Goal: Check status: Check status

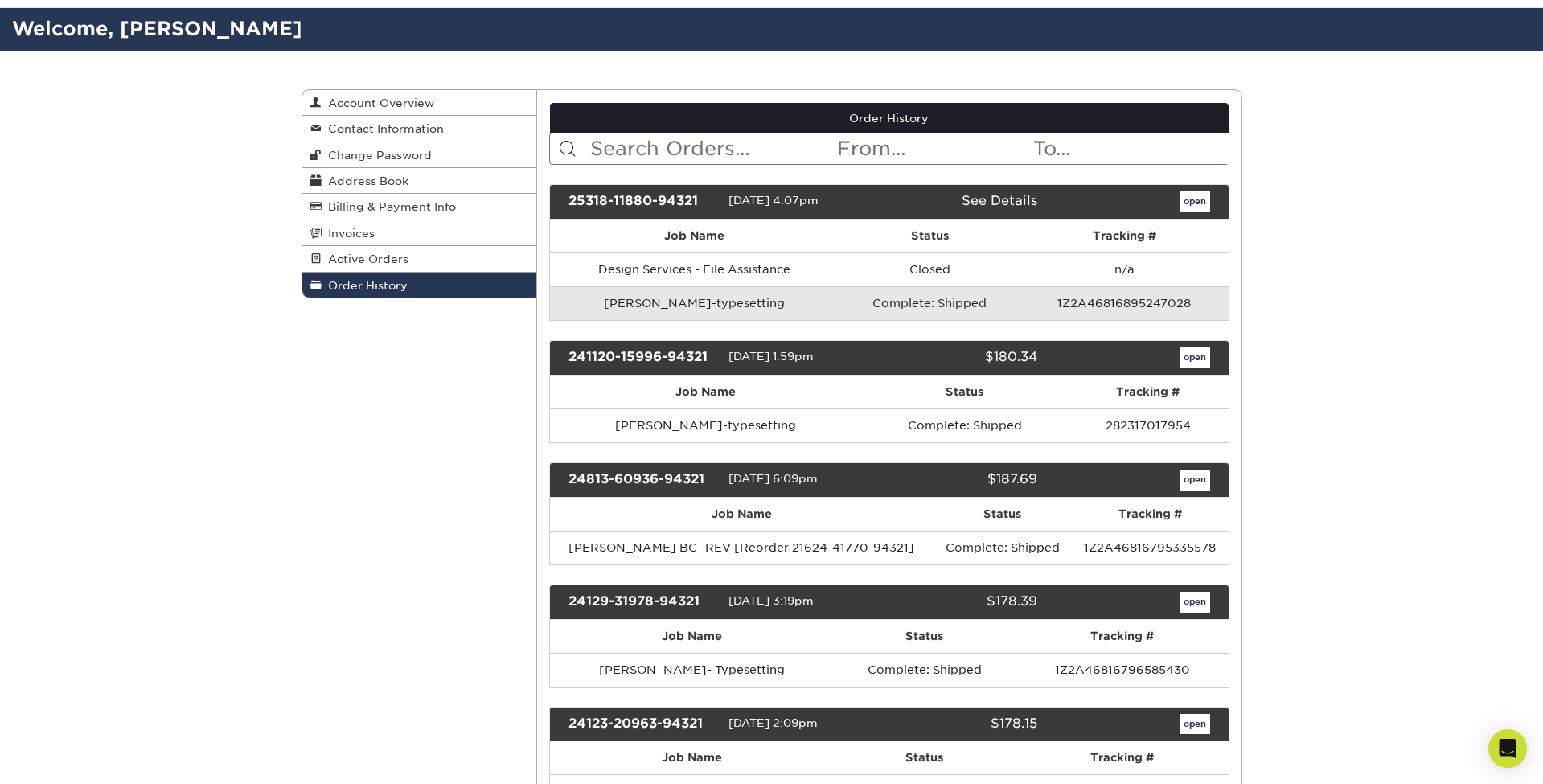
scroll to position [108, 0]
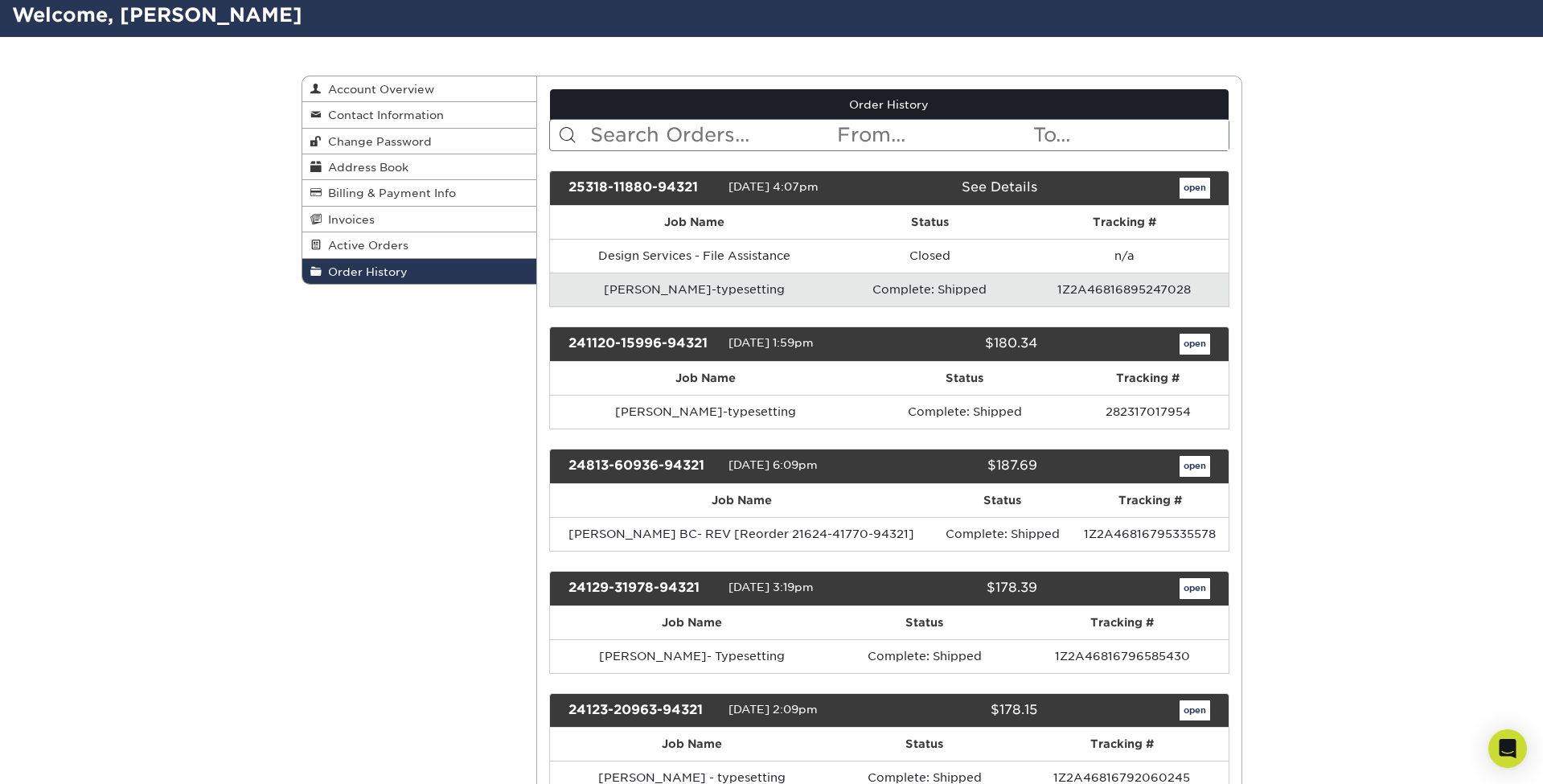
click at [1189, 346] on link "open" at bounding box center [1195, 344] width 30 height 21
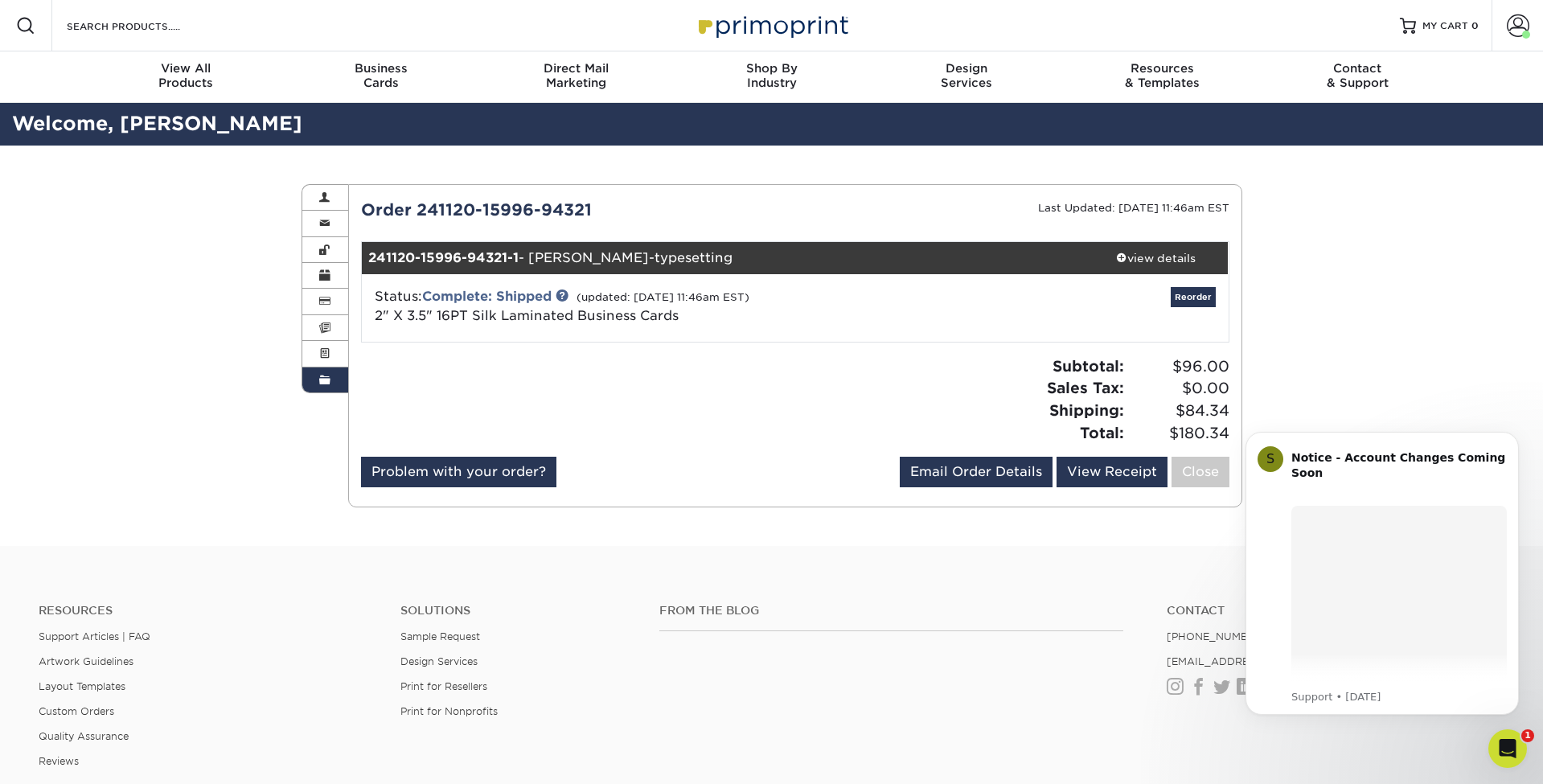
scroll to position [0, 0]
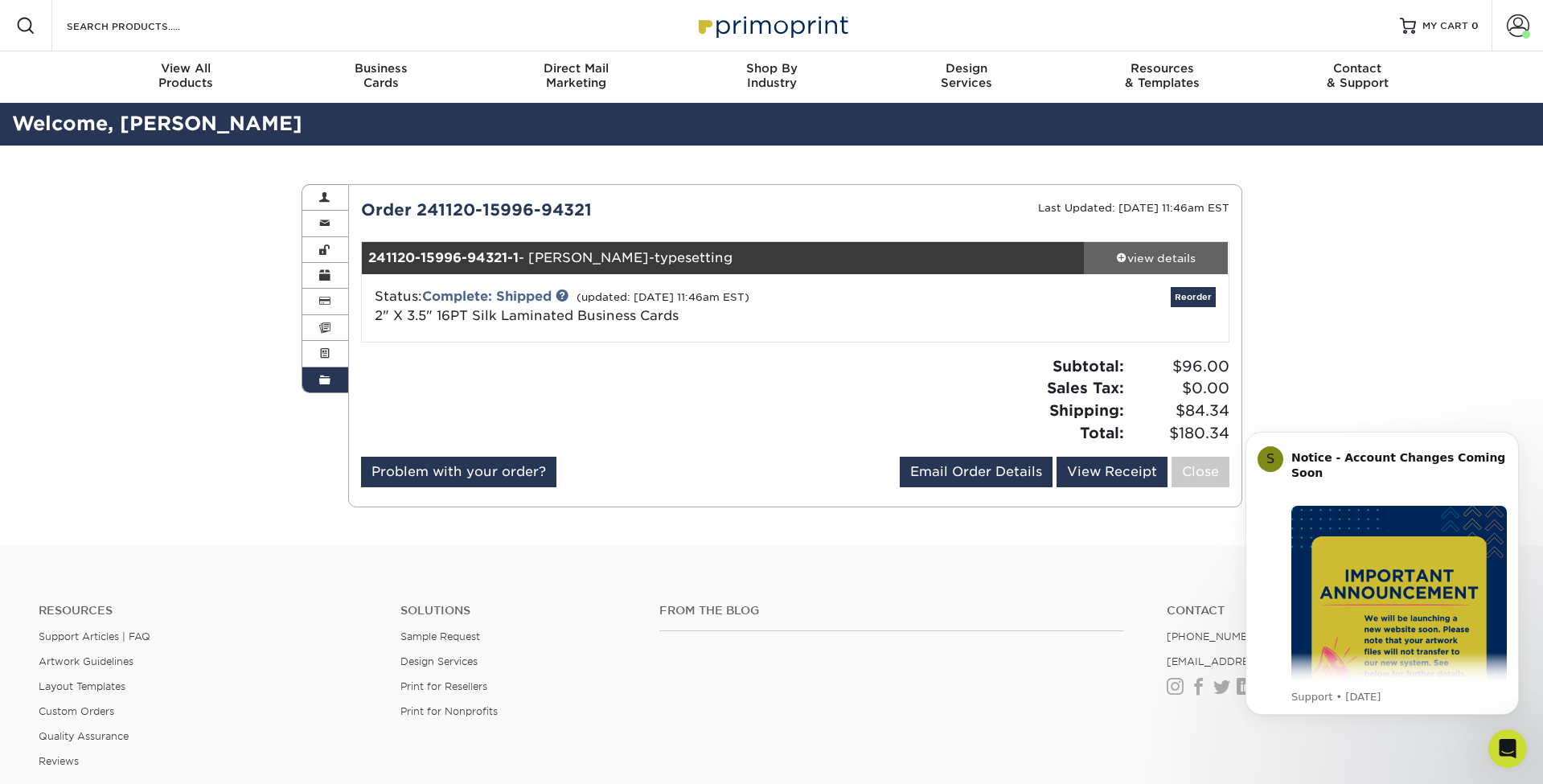
click at [1159, 263] on div "view details" at bounding box center [1157, 257] width 145 height 16
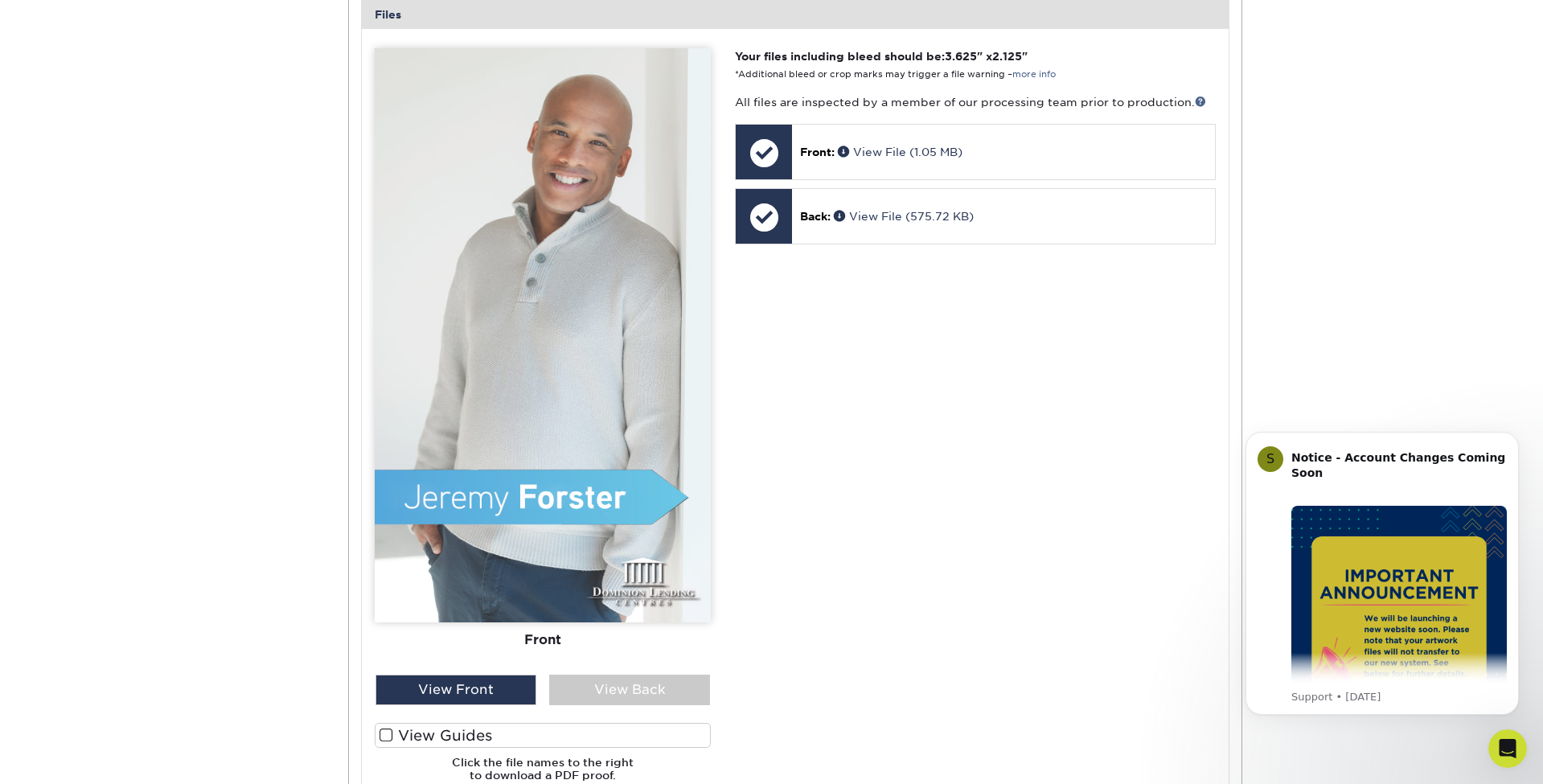
scroll to position [662, 0]
click at [470, 676] on div "View Front" at bounding box center [455, 691] width 161 height 30
click at [682, 683] on div "View Back" at bounding box center [630, 691] width 161 height 30
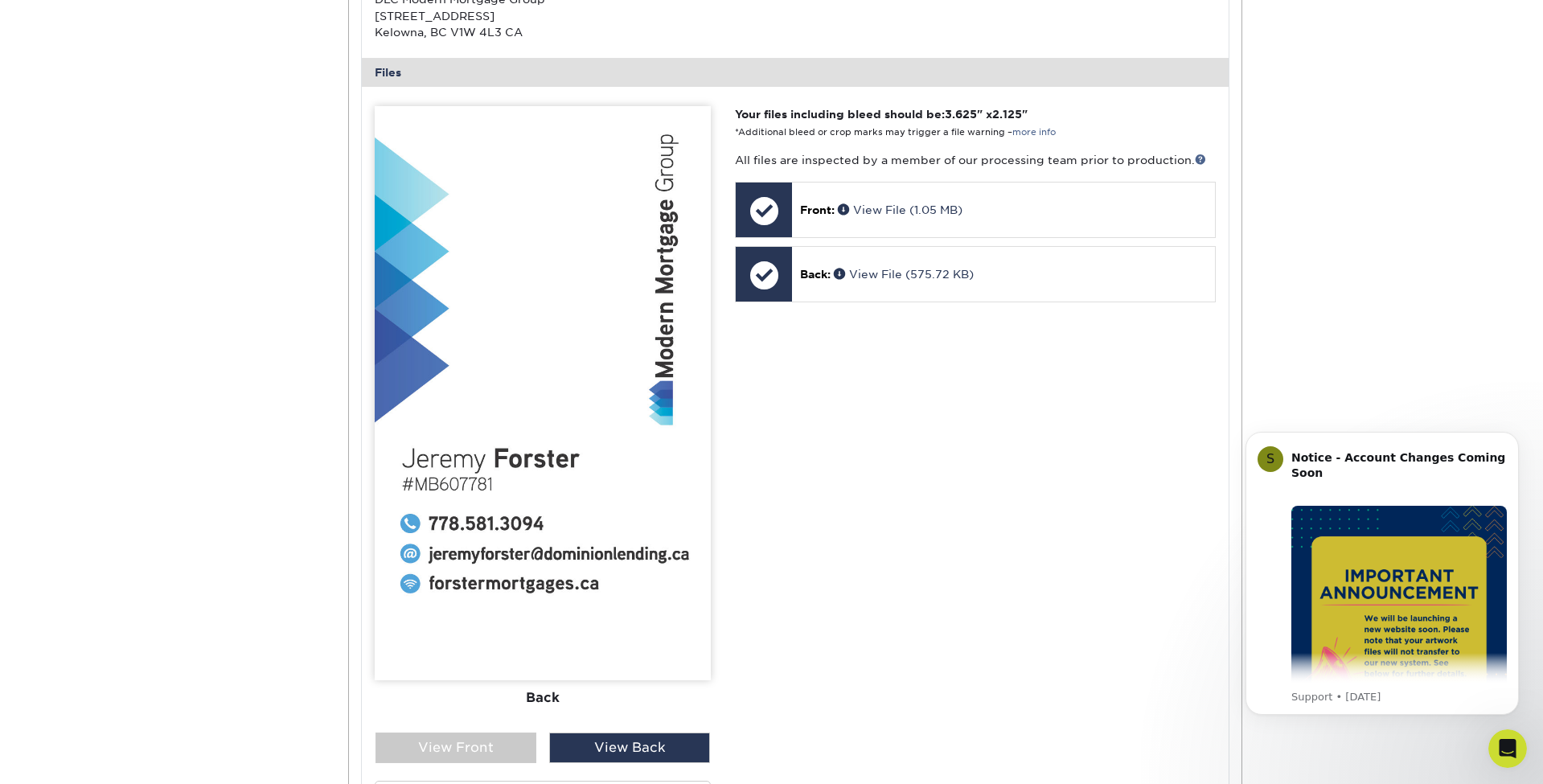
scroll to position [601, 0]
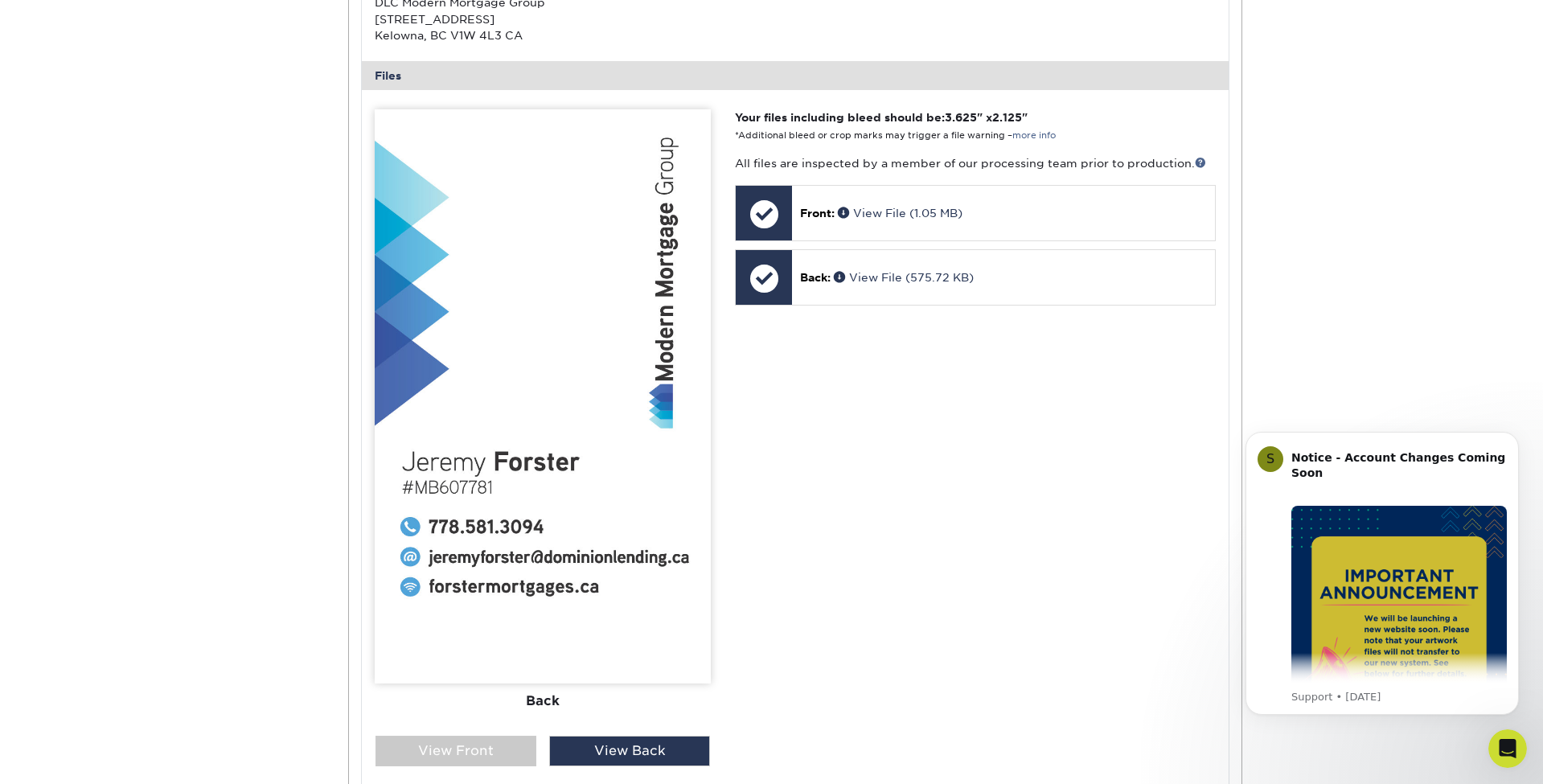
click at [1399, 0] on div "Order History Account Overview Contact Information Change Password Address Book…" at bounding box center [771, 311] width 1543 height 1535
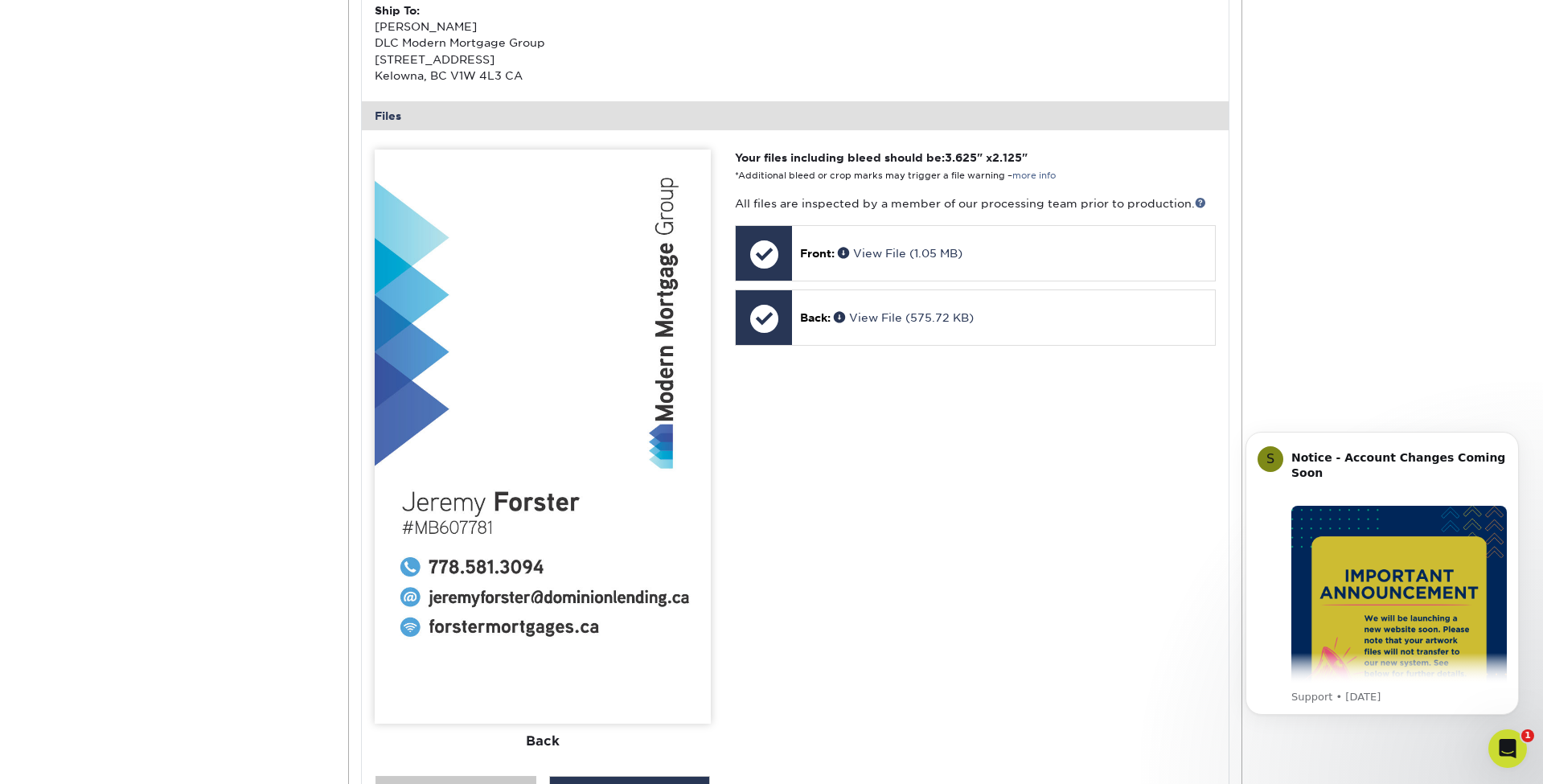
scroll to position [560, 0]
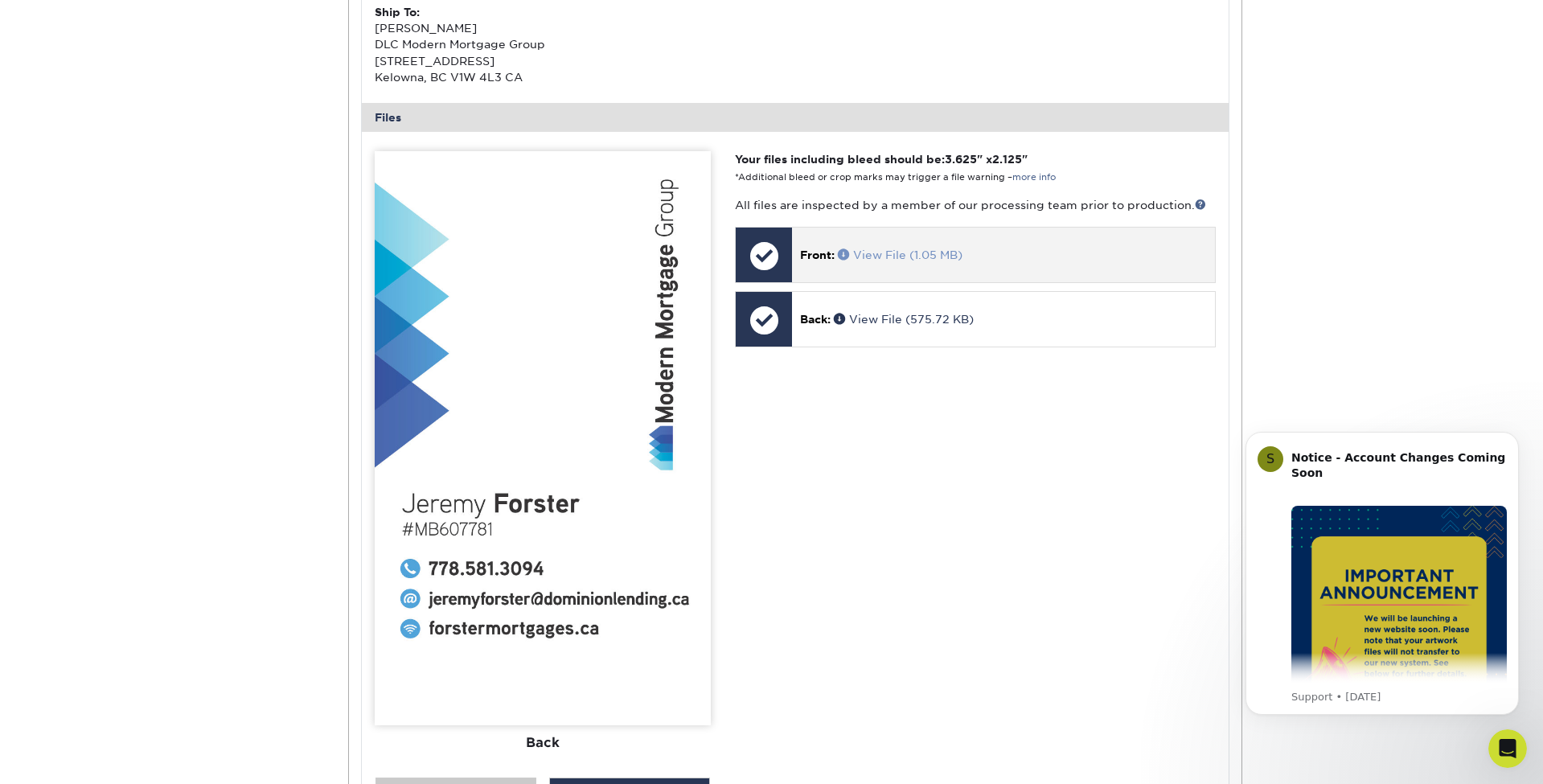
click at [898, 249] on link "View File (1.05 MB)" at bounding box center [900, 255] width 124 height 13
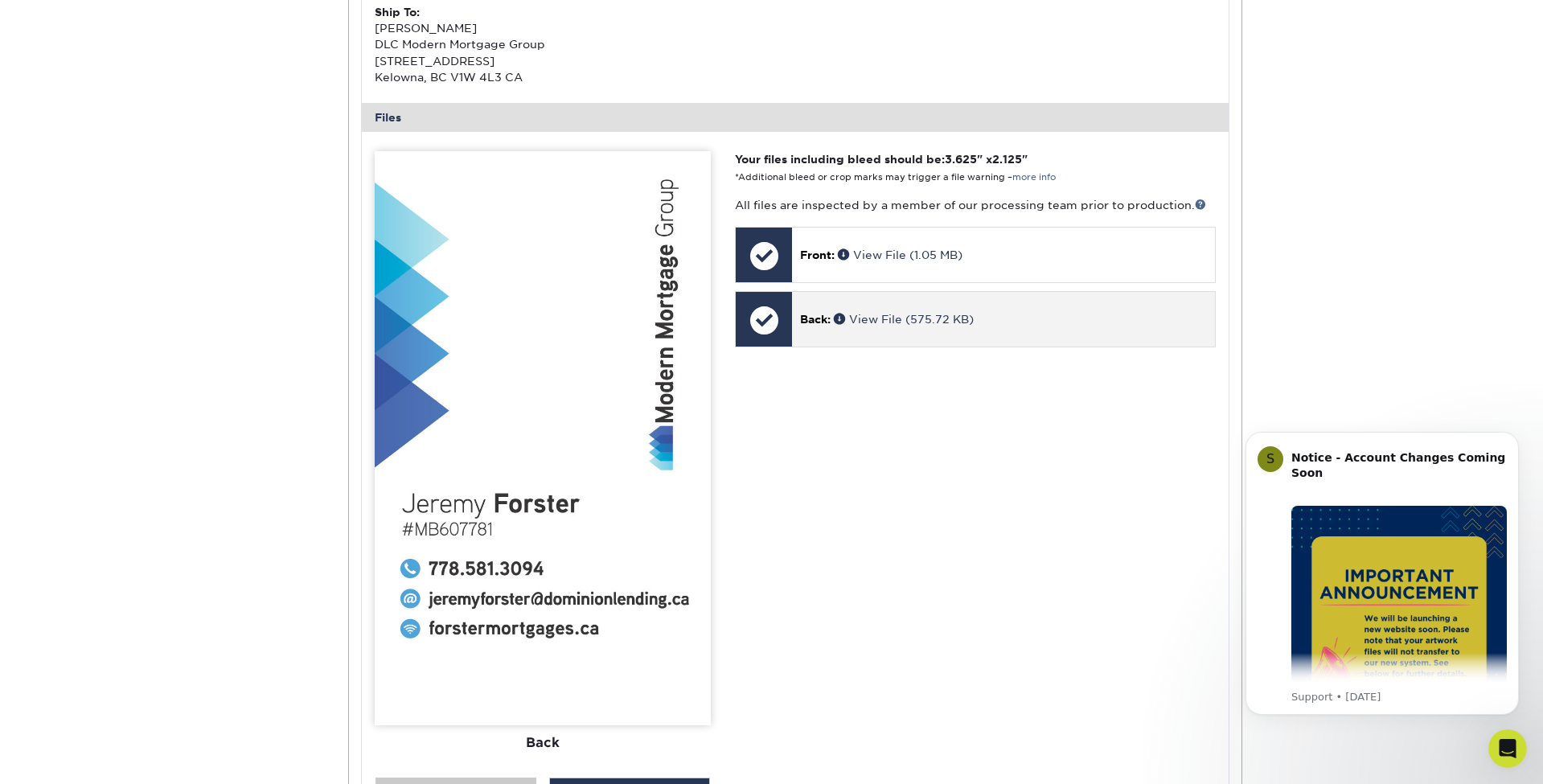
click at [904, 318] on p "Back: View File (575.72 KB)" at bounding box center [1003, 318] width 406 height 16
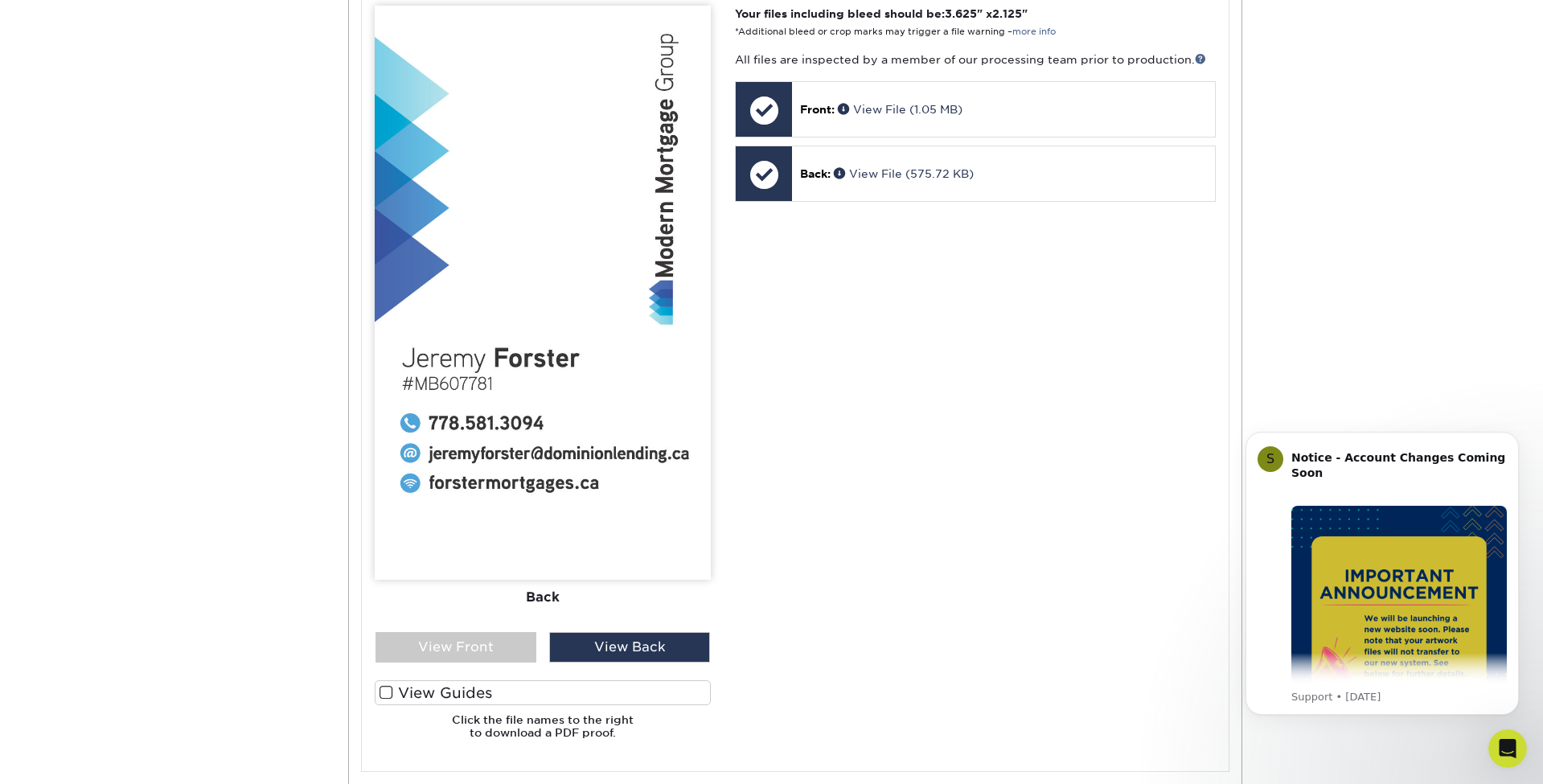
scroll to position [743, 0]
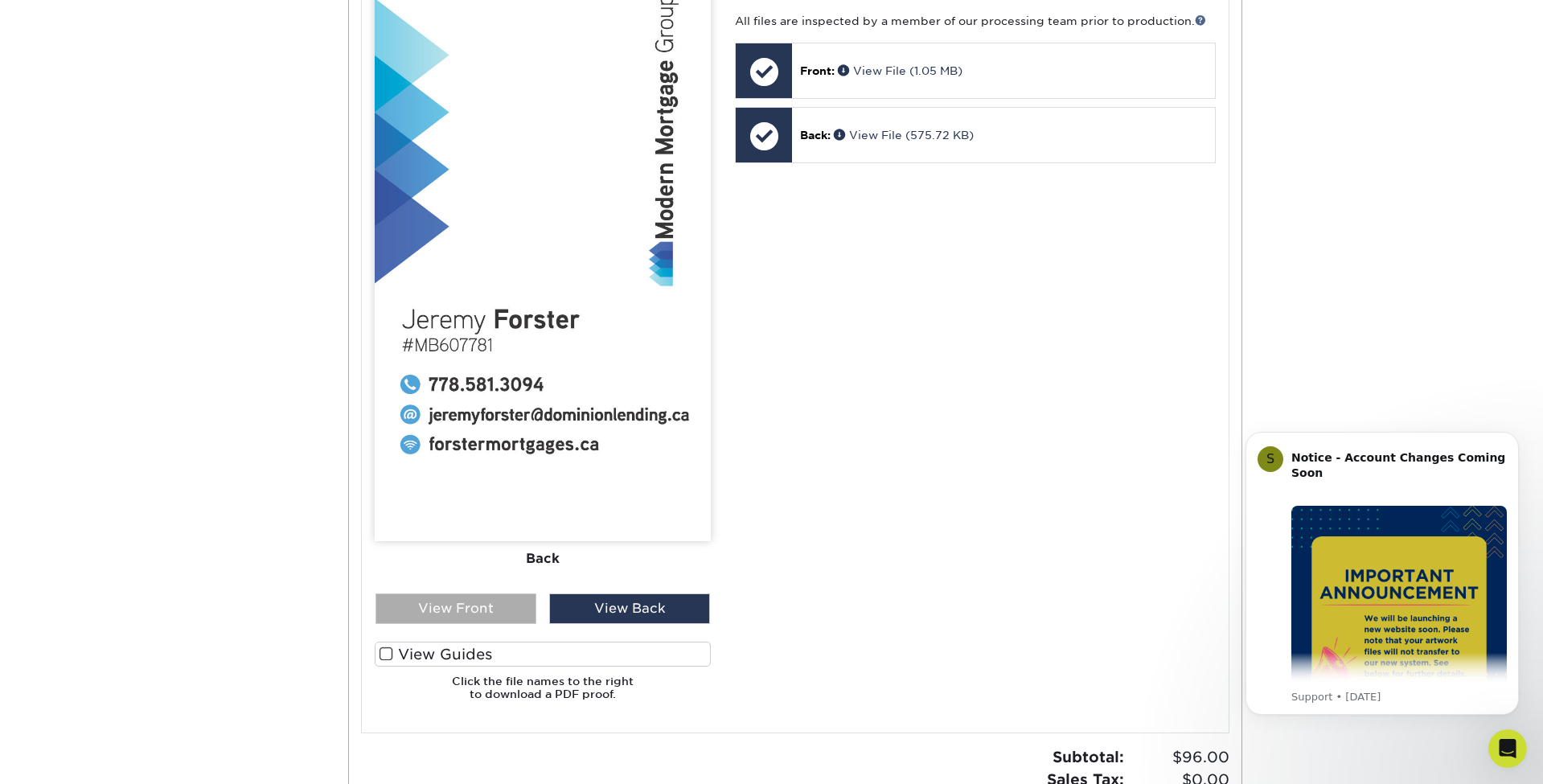
click at [472, 605] on div "View Front" at bounding box center [455, 609] width 161 height 30
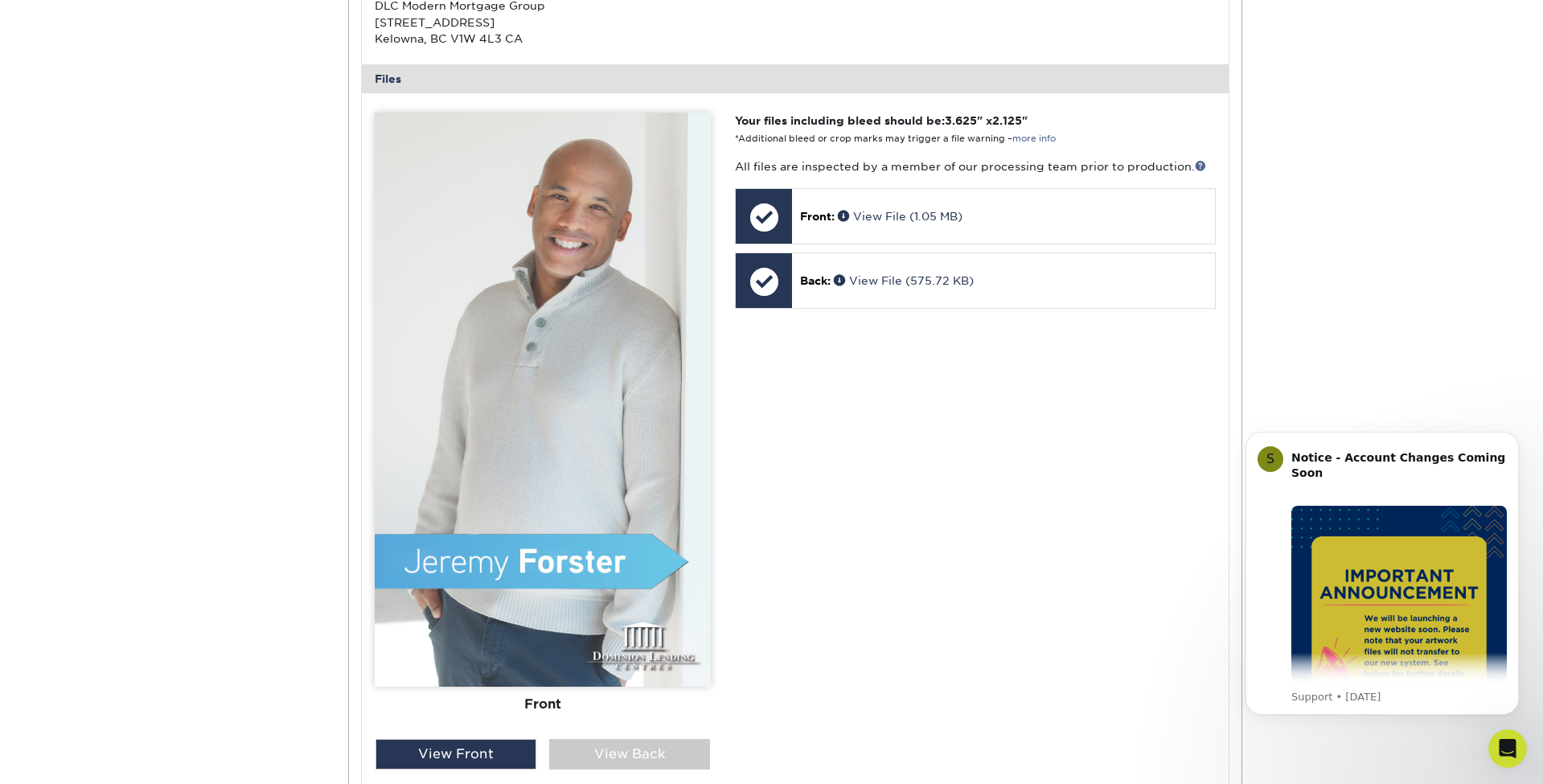
scroll to position [595, 0]
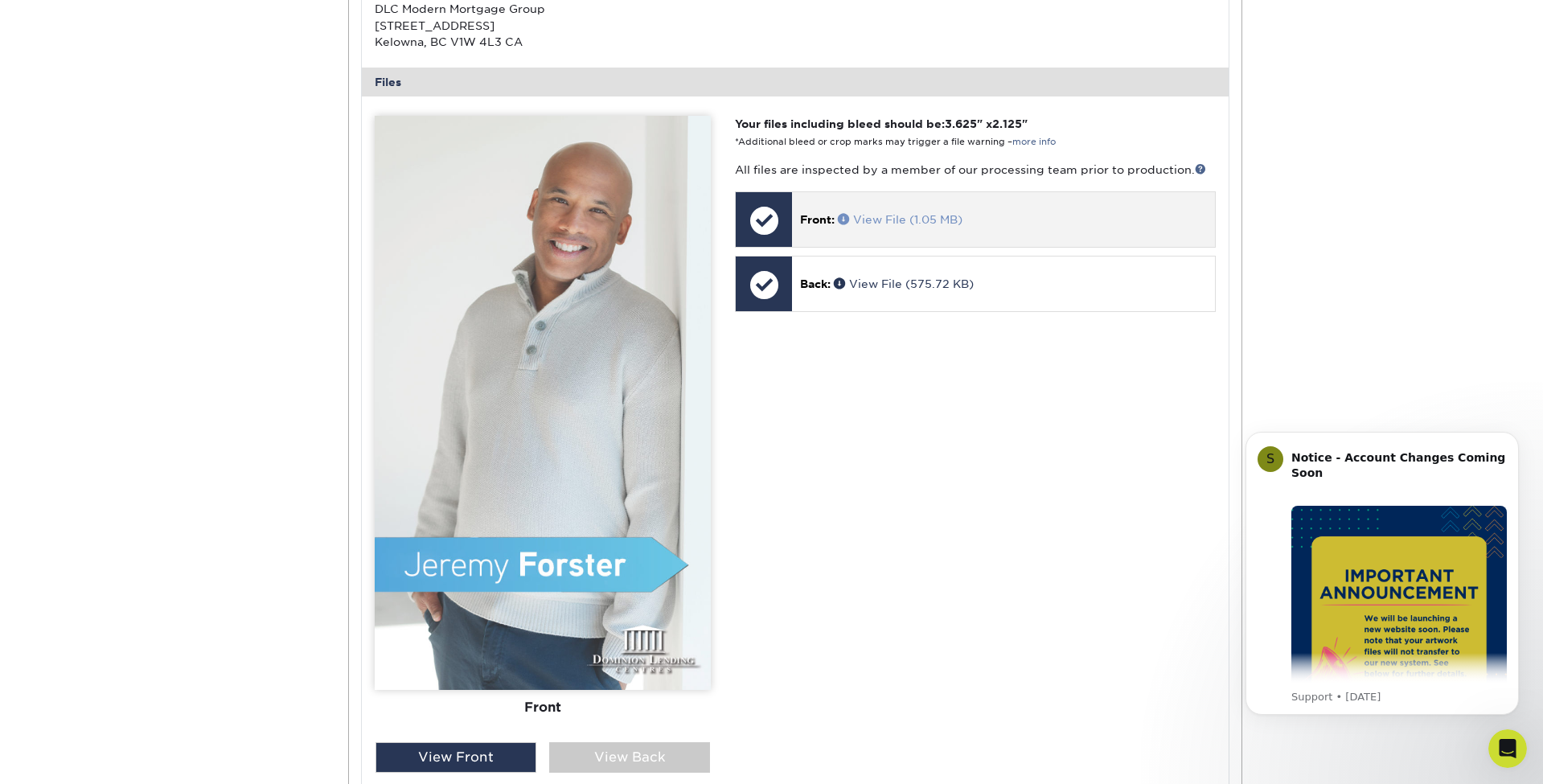
click at [916, 213] on link "View File (1.05 MB)" at bounding box center [900, 220] width 124 height 13
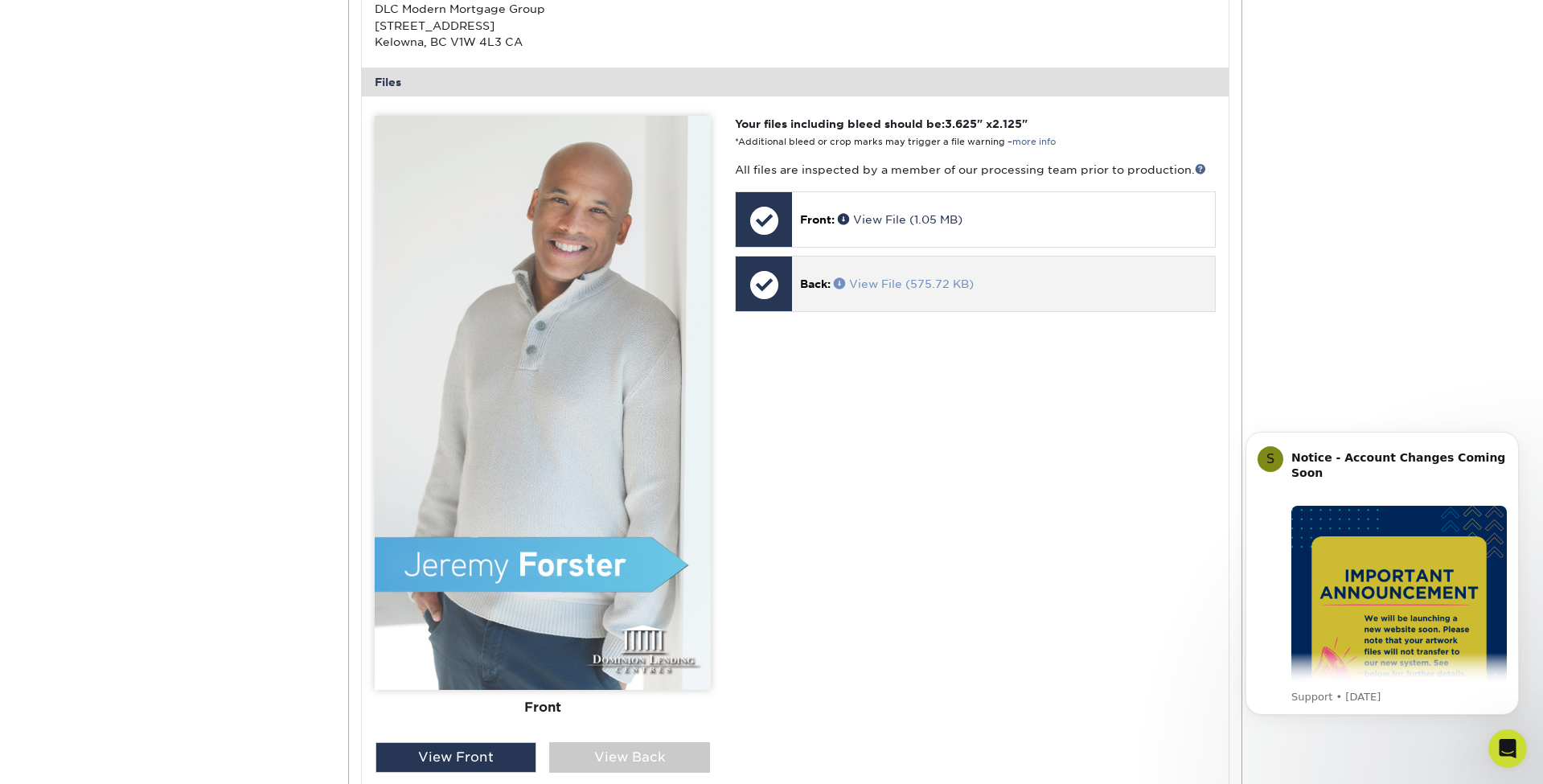
click at [870, 277] on link "View File (575.72 KB)" at bounding box center [904, 284] width 140 height 13
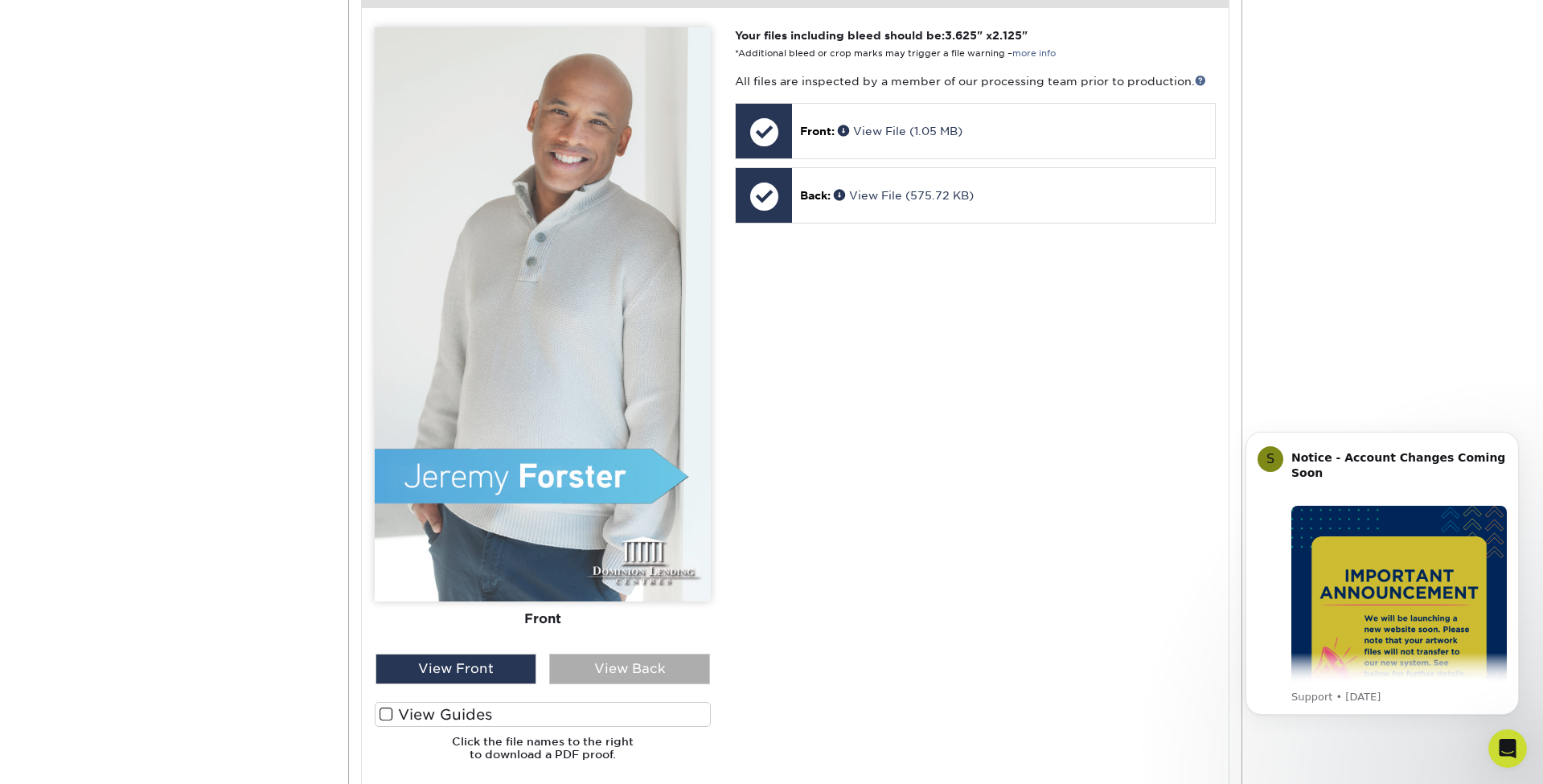
click at [637, 665] on div "View Back" at bounding box center [630, 669] width 161 height 30
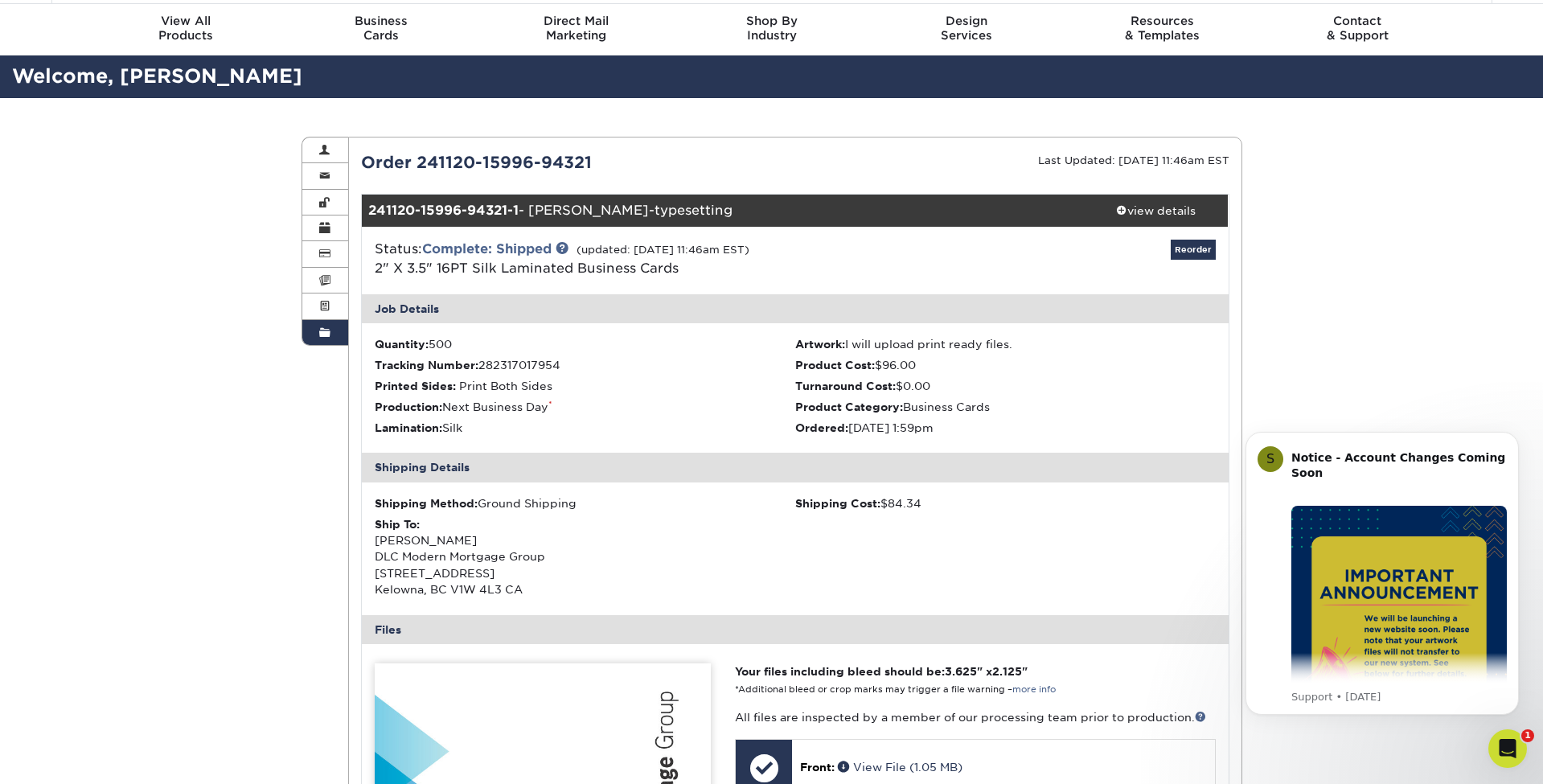
scroll to position [46, 0]
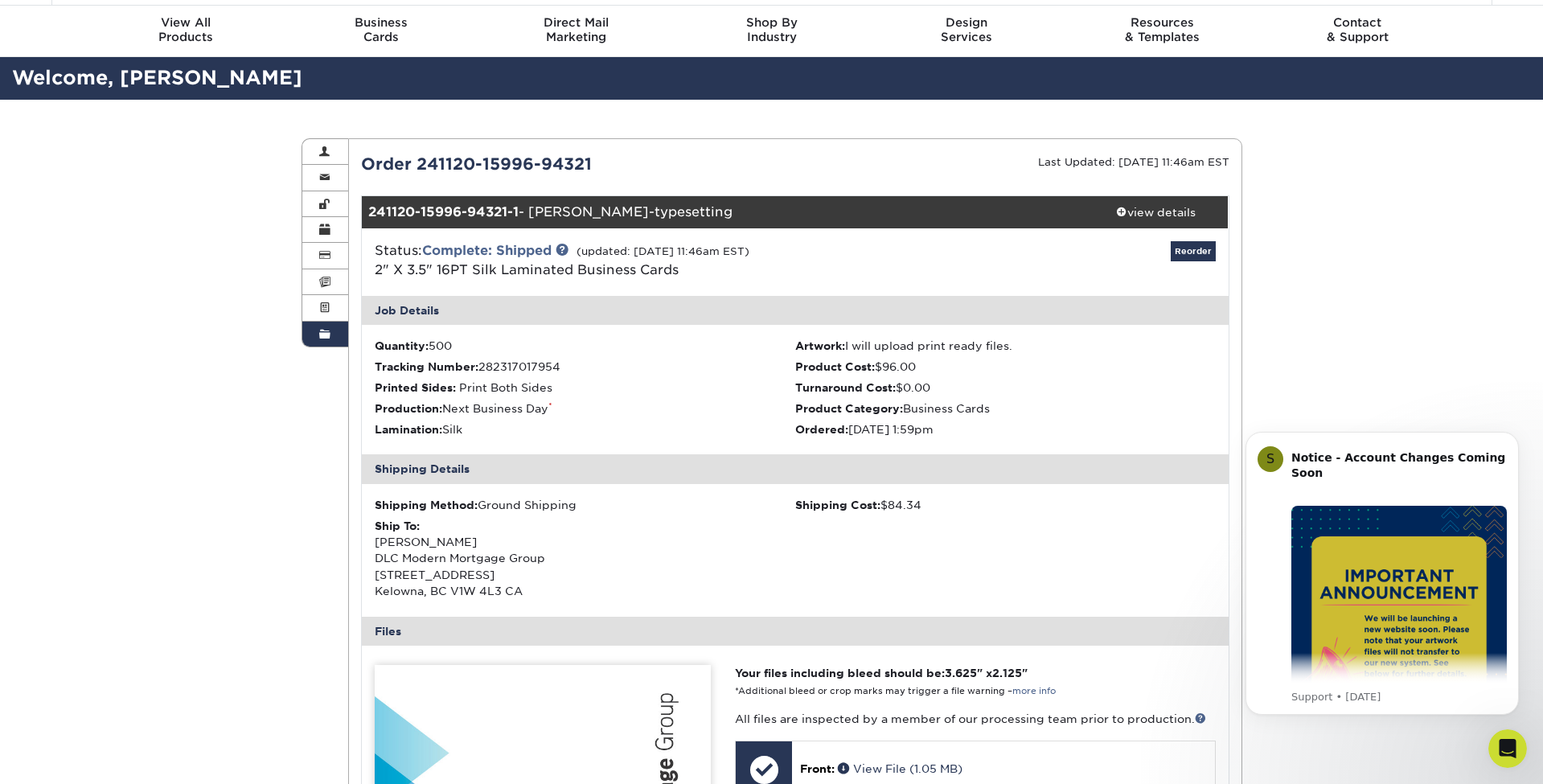
drag, startPoint x: 416, startPoint y: 162, endPoint x: 597, endPoint y: 163, distance: 181.0
click at [597, 163] on div "Order 241120-15996-94321" at bounding box center [571, 164] width 446 height 24
copy div "241120-15996-94321"
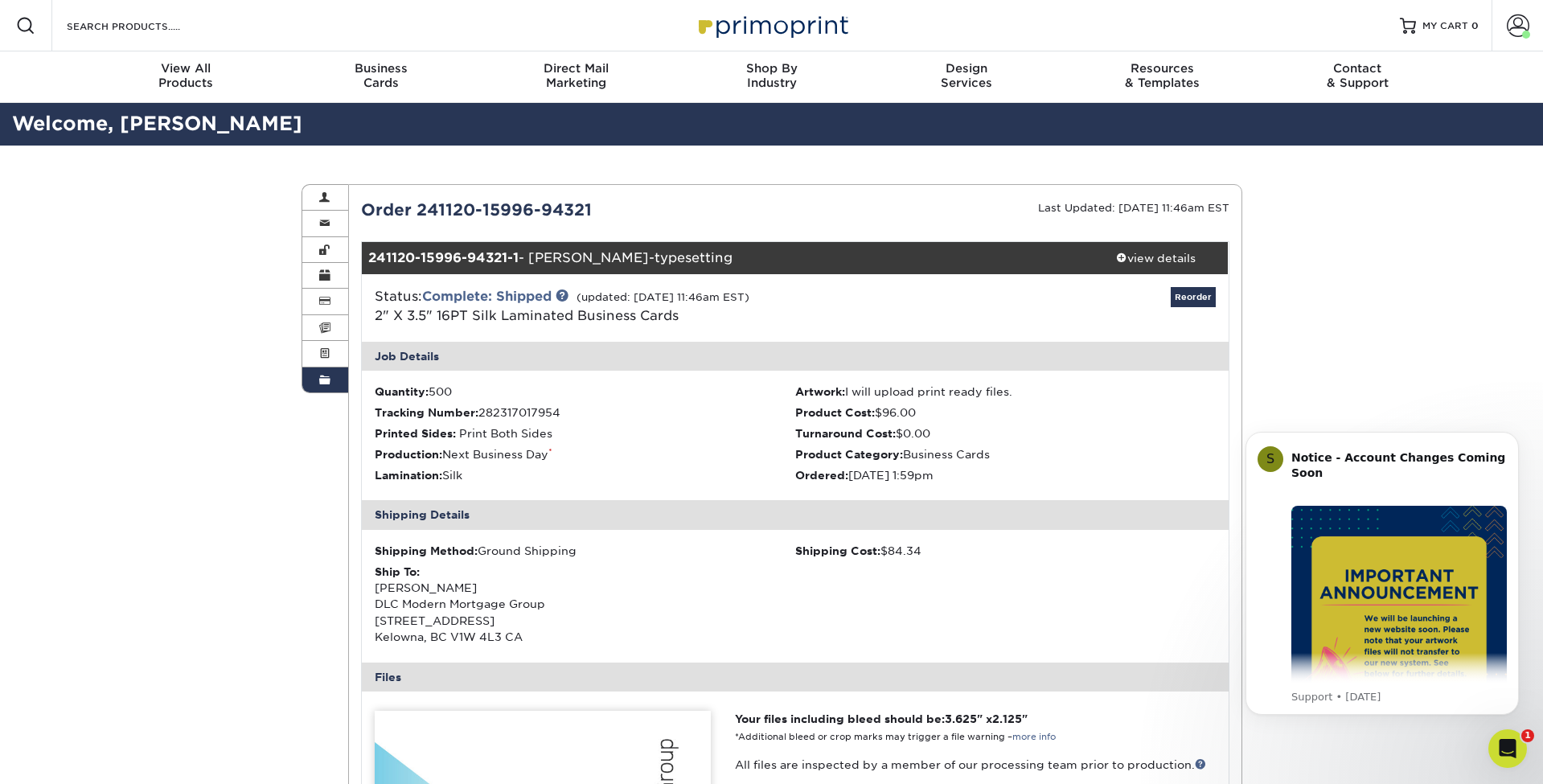
scroll to position [0, 0]
click at [468, 205] on div "Order 241120-15996-94321" at bounding box center [571, 210] width 446 height 24
copy div "241120-15996-94321"
click at [1447, 24] on span "MY CART" at bounding box center [1445, 25] width 46 height 14
